Goal: Complete application form

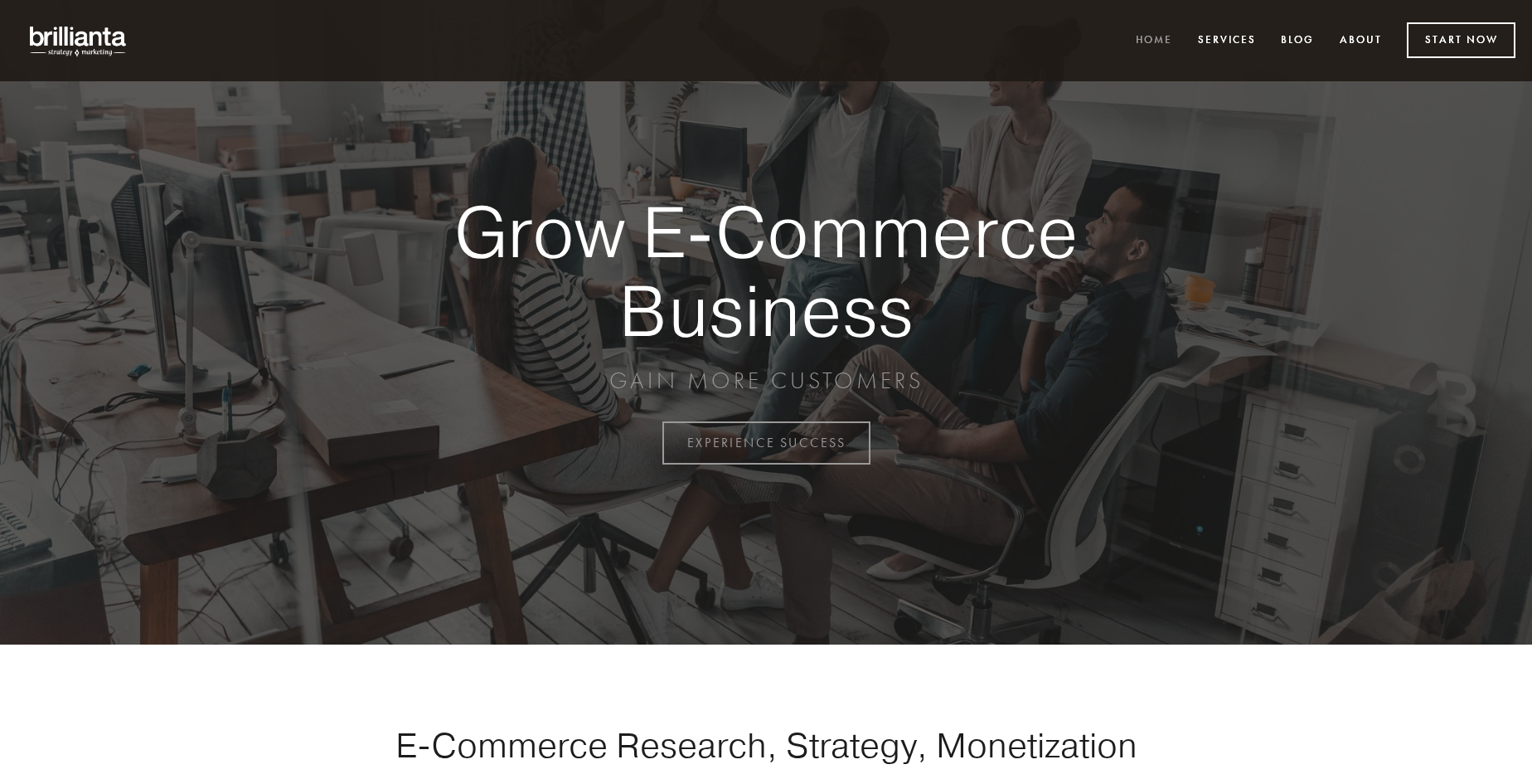
scroll to position [4347, 0]
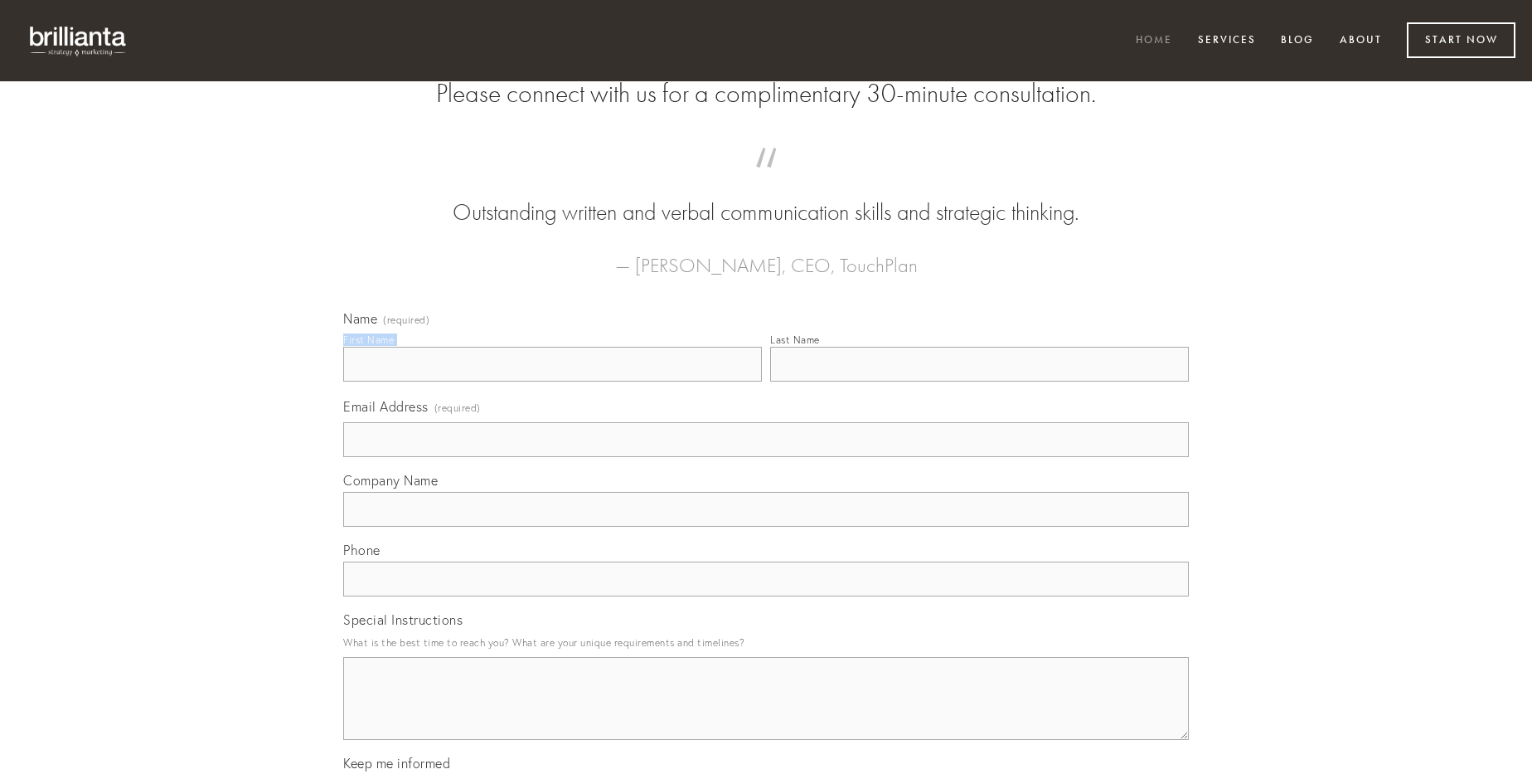
type input "[PERSON_NAME]"
click at [979, 381] on input "Last Name" at bounding box center [979, 364] width 419 height 35
type input "[PERSON_NAME]"
click at [766, 457] on input "Email Address (required)" at bounding box center [766, 439] width 846 height 35
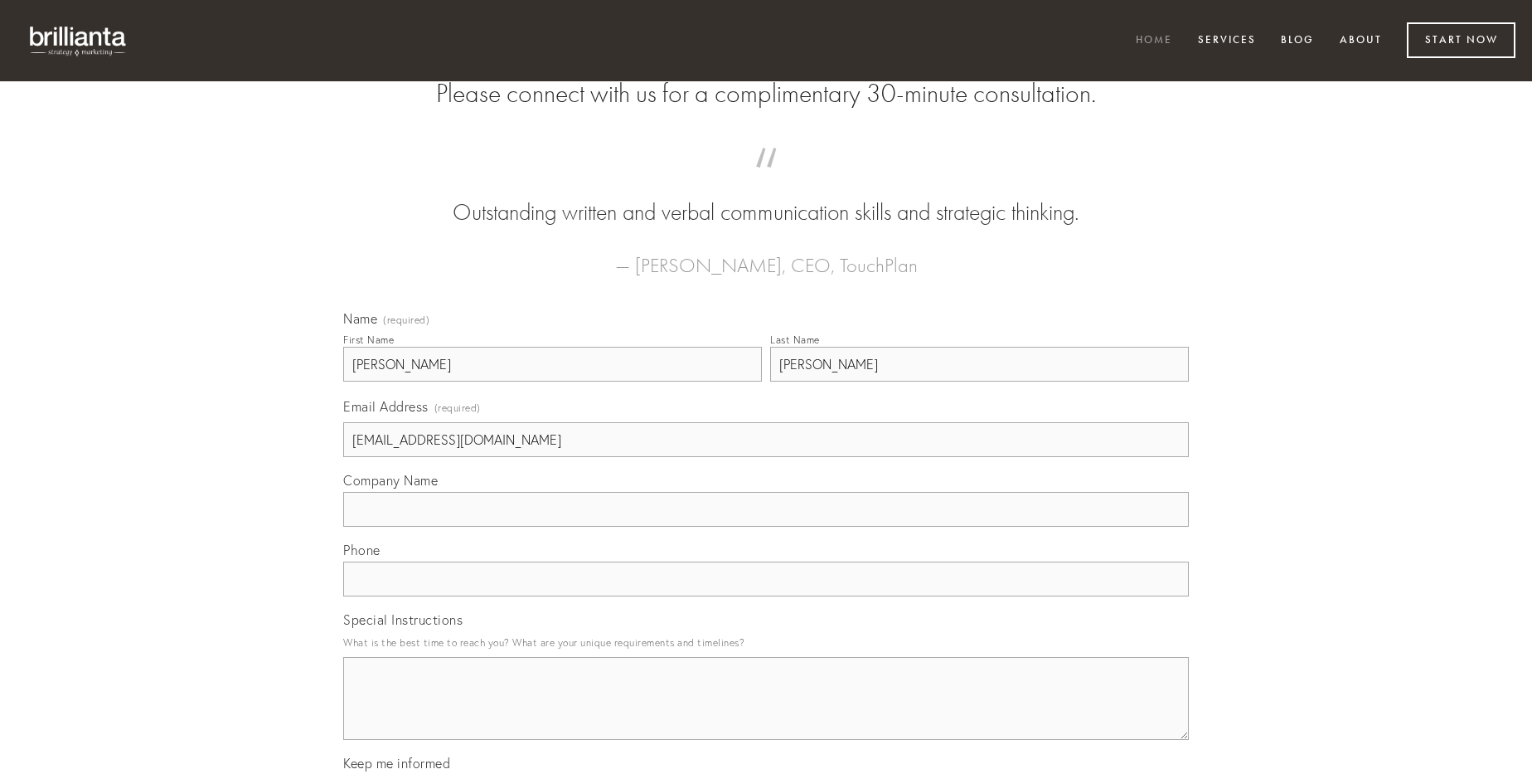
type input "[EMAIL_ADDRESS][DOMAIN_NAME]"
click at [766, 527] on input "Company Name" at bounding box center [766, 509] width 846 height 35
type input "tactus"
click at [766, 596] on input "text" at bounding box center [766, 578] width 846 height 35
click at [766, 713] on textarea "Special Instructions" at bounding box center [766, 698] width 846 height 83
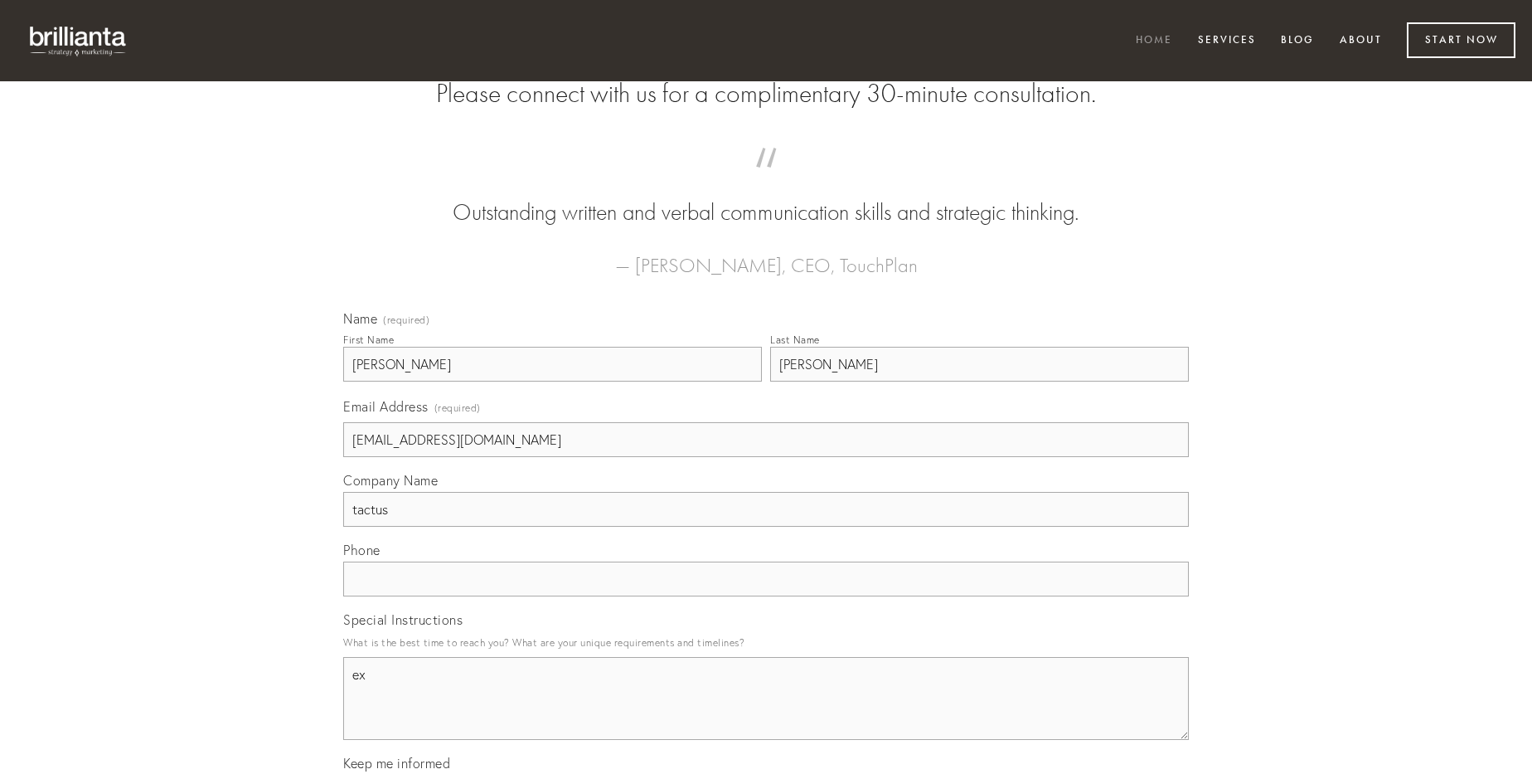
type textarea "ex"
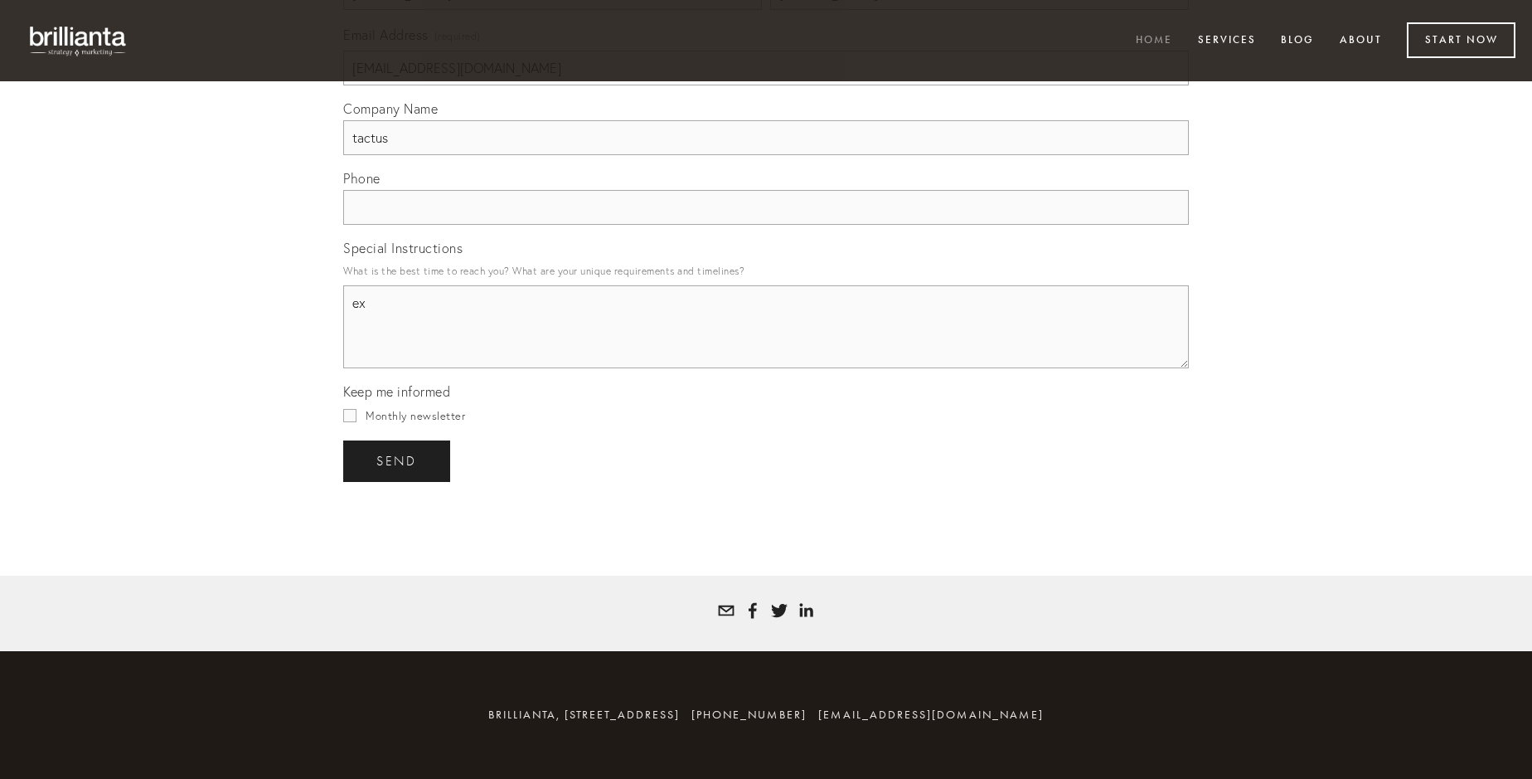
click at [398, 460] on span "send" at bounding box center [396, 461] width 41 height 15
